Goal: Transaction & Acquisition: Purchase product/service

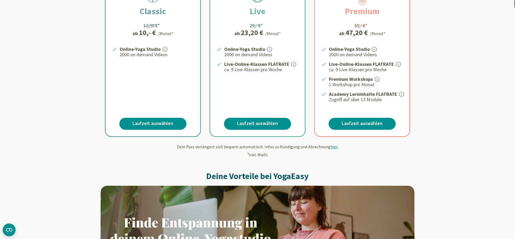
scroll to position [109, 0]
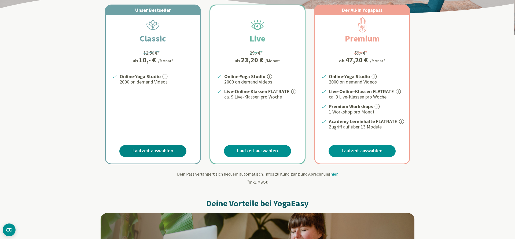
click at [160, 150] on link "Laufzeit auswählen" at bounding box center [152, 151] width 67 height 12
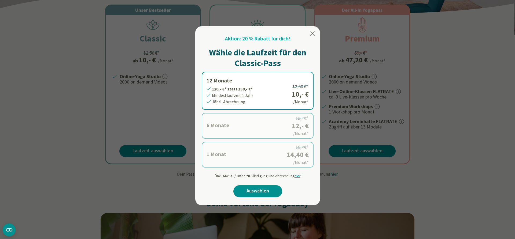
click at [224, 93] on label "12 Monate 120,- €* statt 150,- €* Mindestlaufzeit 1 Jahr Jährl. Abrechnung 12,5…" at bounding box center [258, 91] width 112 height 38
click at [249, 189] on link "Auswählen" at bounding box center [257, 191] width 49 height 12
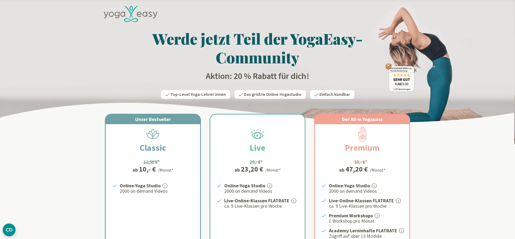
scroll to position [109, 0]
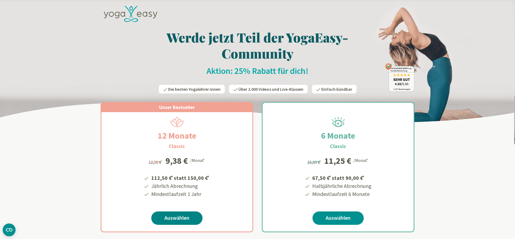
click at [163, 219] on link "Auswählen" at bounding box center [176, 218] width 51 height 13
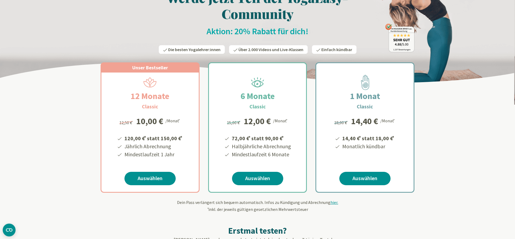
scroll to position [55, 0]
